Goal: Task Accomplishment & Management: Use online tool/utility

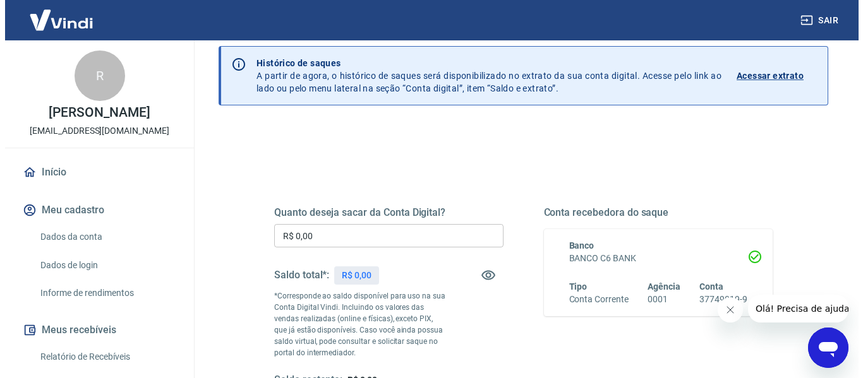
scroll to position [189, 0]
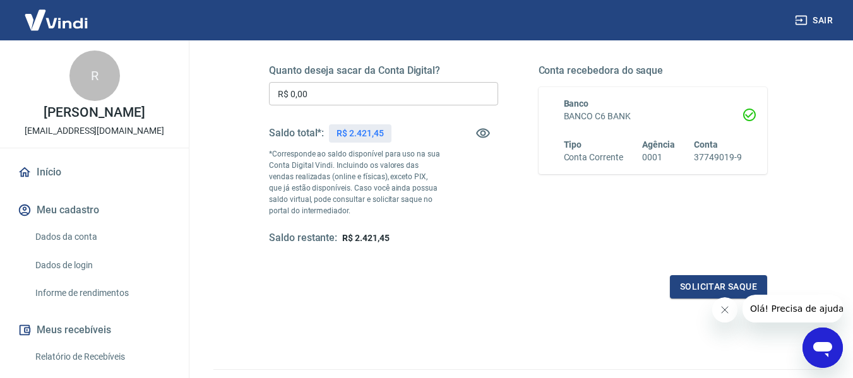
click at [722, 313] on icon "Fechar mensagem da empresa" at bounding box center [724, 310] width 10 height 10
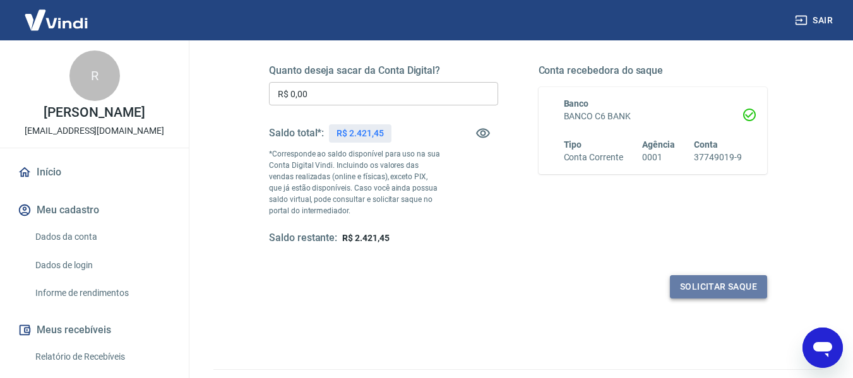
click at [713, 288] on button "Solicitar saque" at bounding box center [718, 286] width 97 height 23
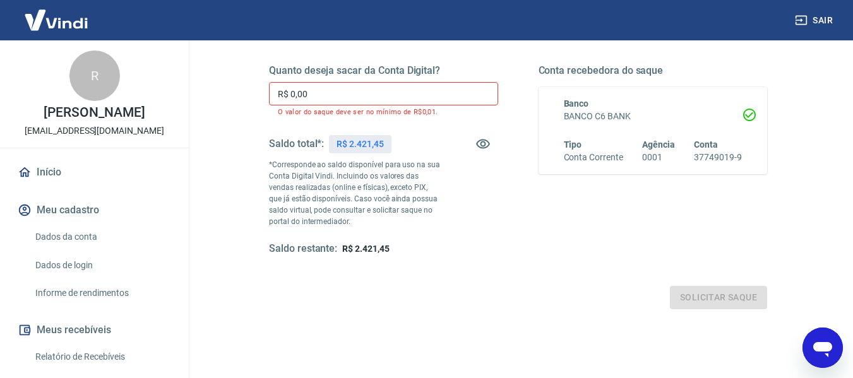
click at [354, 95] on input "R$ 0,00" at bounding box center [383, 93] width 229 height 23
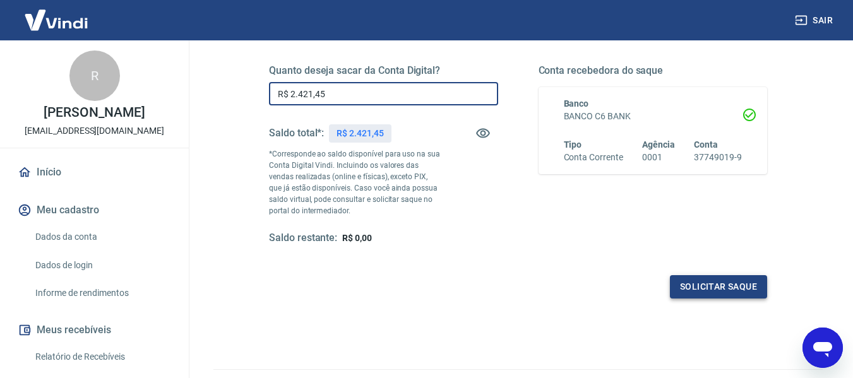
type input "R$ 2.421,45"
click at [701, 289] on button "Solicitar saque" at bounding box center [718, 286] width 97 height 23
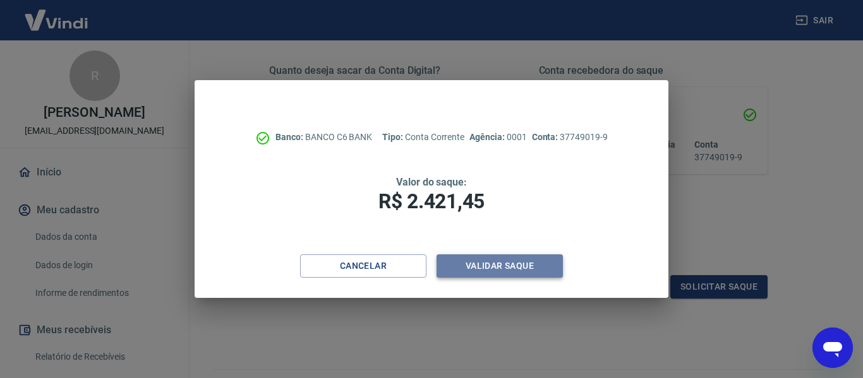
click at [527, 256] on button "Validar saque" at bounding box center [499, 265] width 126 height 23
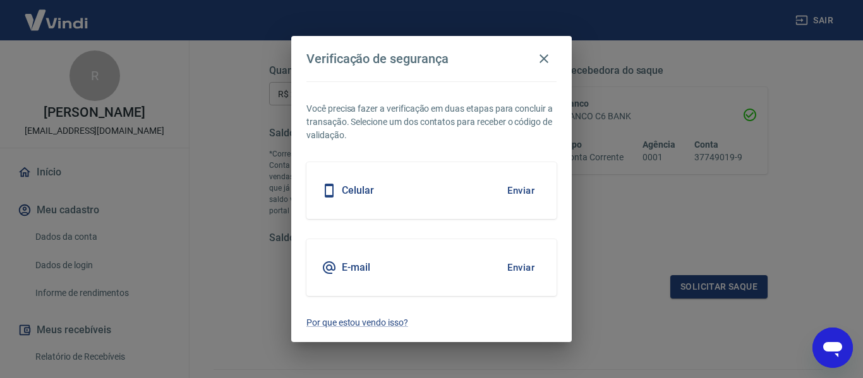
click at [505, 198] on button "Enviar" at bounding box center [520, 190] width 41 height 27
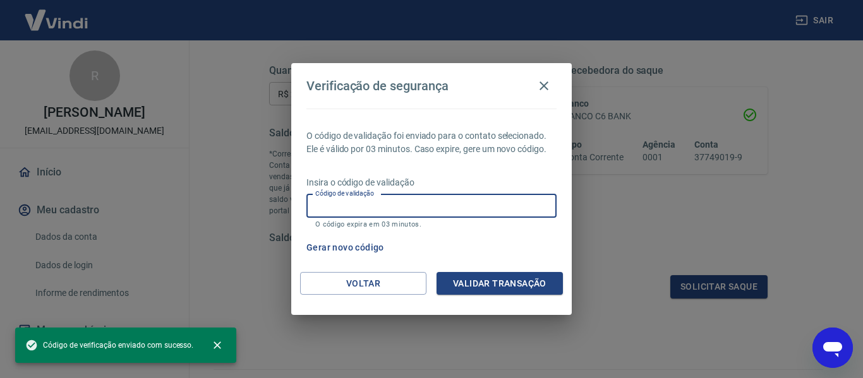
click at [505, 198] on input "Código de validação" at bounding box center [431, 205] width 250 height 23
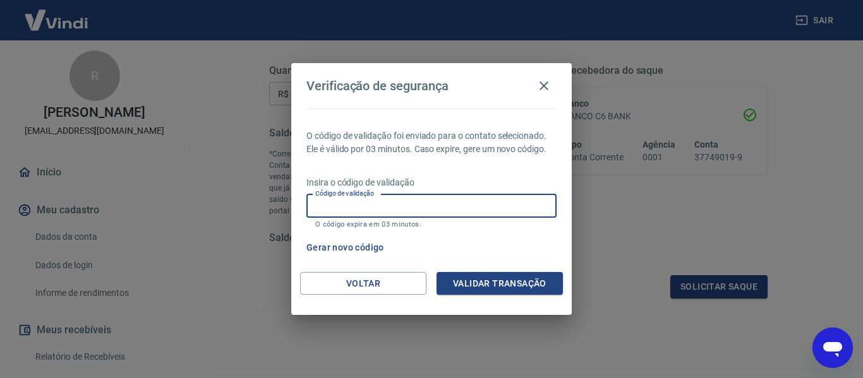
click at [389, 209] on input "Código de validação" at bounding box center [431, 205] width 250 height 23
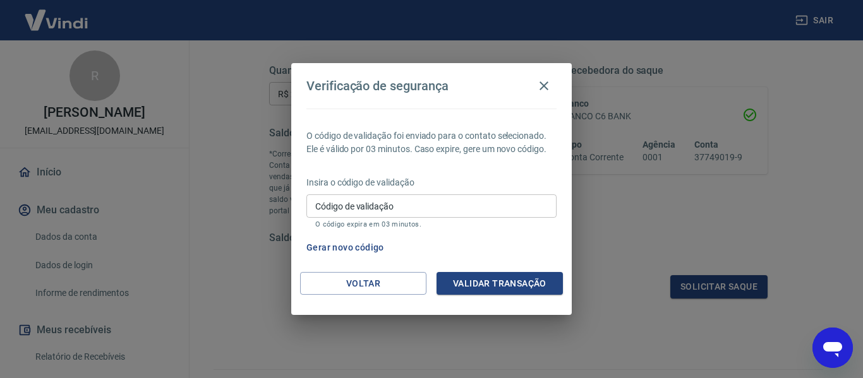
click at [366, 212] on div "Código de validação Código de validação O código expira em 03 minutos." at bounding box center [431, 211] width 250 height 34
click at [359, 207] on input "Código de validação" at bounding box center [431, 205] width 250 height 23
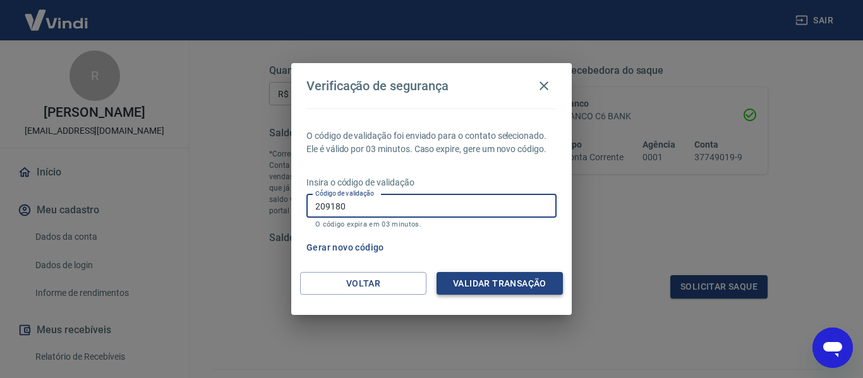
type input "209180"
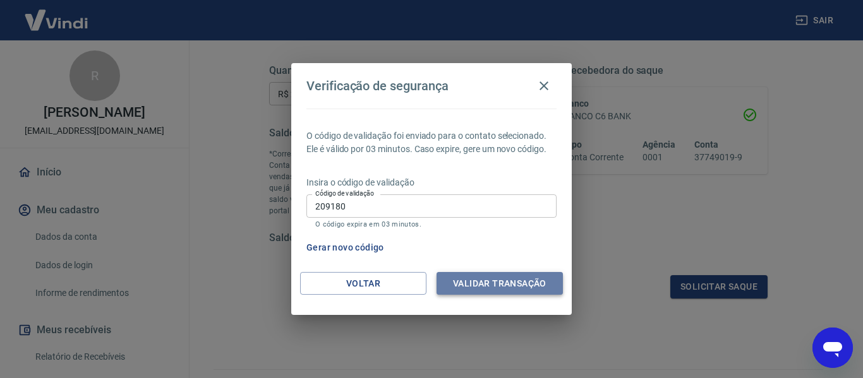
click at [516, 284] on button "Validar transação" at bounding box center [499, 283] width 126 height 23
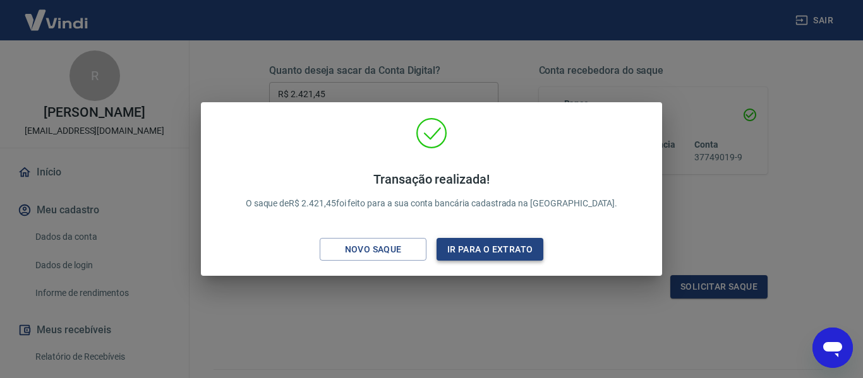
click at [453, 256] on button "Ir para o extrato" at bounding box center [489, 249] width 107 height 23
